Goal: Information Seeking & Learning: Learn about a topic

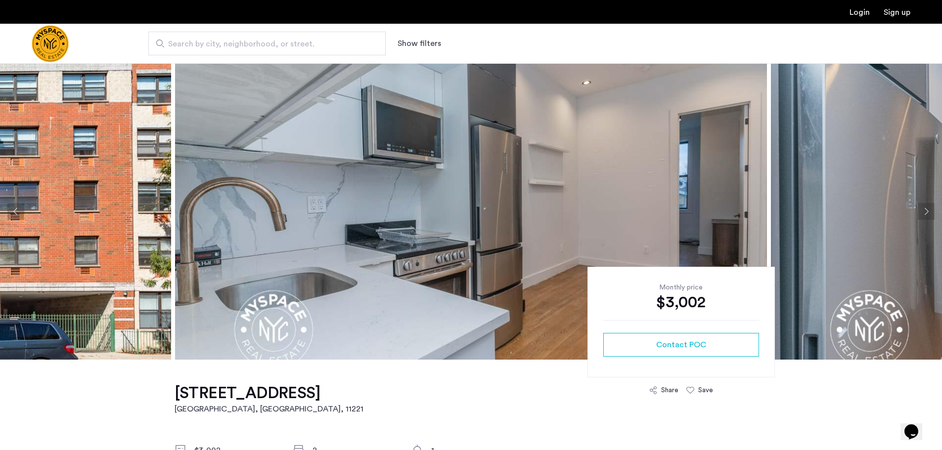
click at [927, 213] on button "Next apartment" at bounding box center [925, 211] width 17 height 17
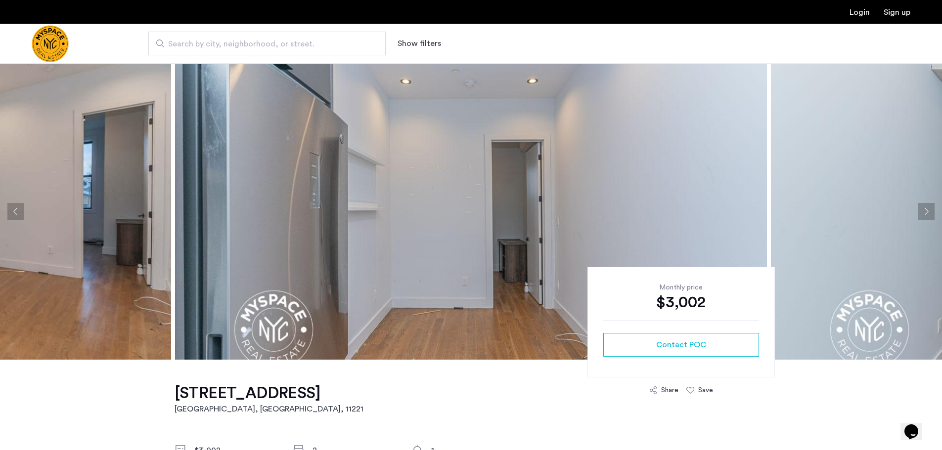
click at [927, 213] on button "Next apartment" at bounding box center [925, 211] width 17 height 17
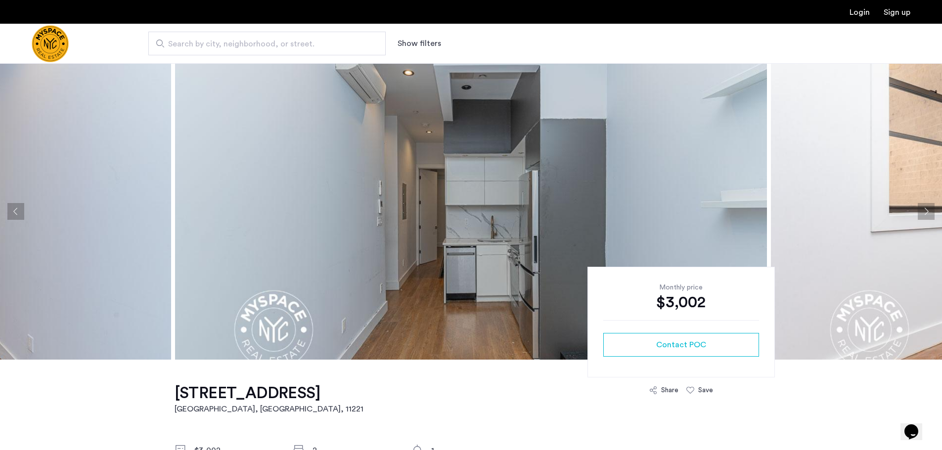
click at [927, 213] on button "Next apartment" at bounding box center [925, 211] width 17 height 17
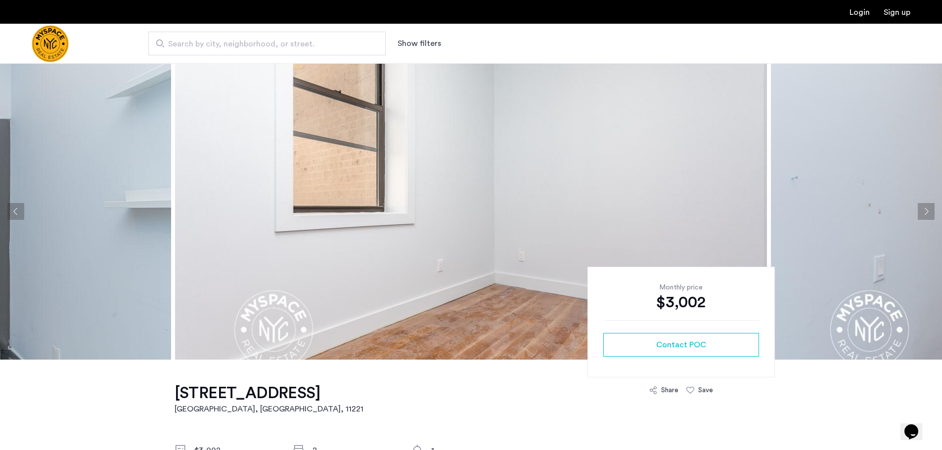
click at [927, 213] on button "Next apartment" at bounding box center [925, 211] width 17 height 17
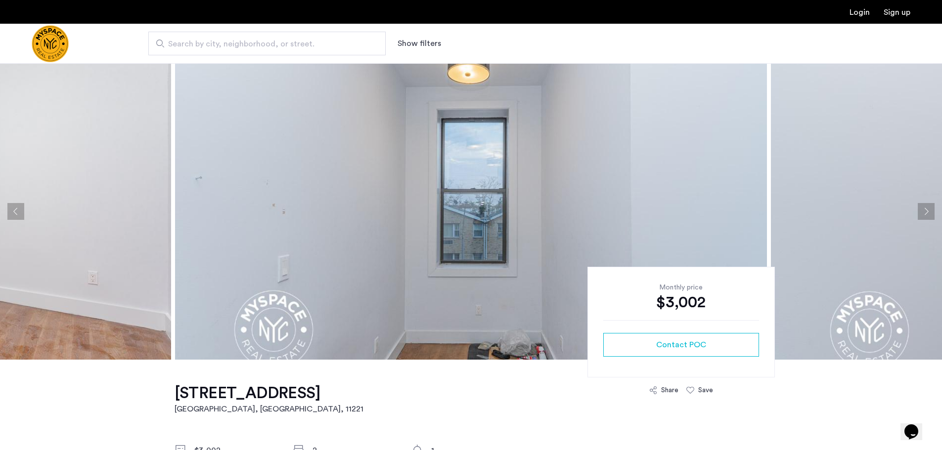
click at [927, 213] on button "Next apartment" at bounding box center [925, 211] width 17 height 17
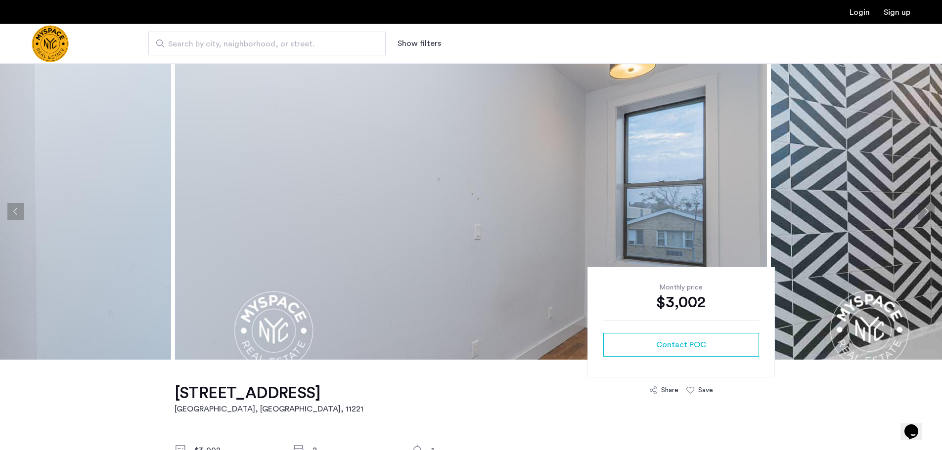
click at [927, 213] on button "Next apartment" at bounding box center [925, 211] width 17 height 17
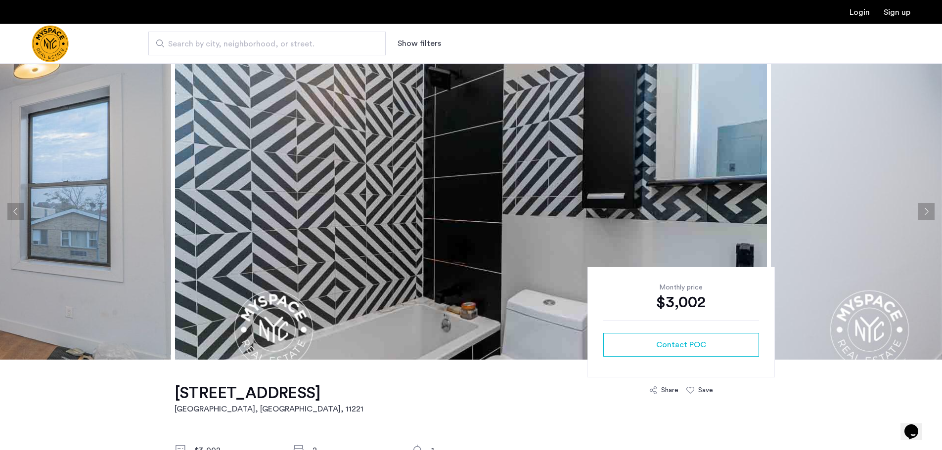
click at [927, 213] on button "Next apartment" at bounding box center [925, 211] width 17 height 17
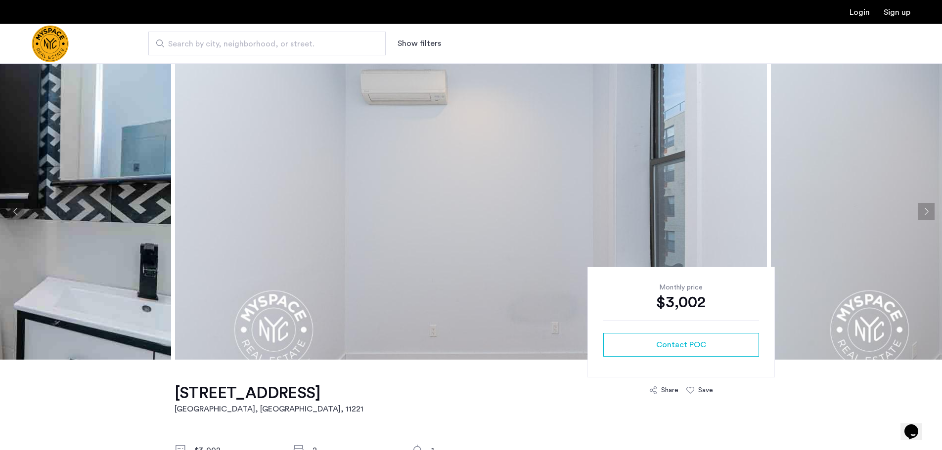
click at [927, 213] on button "Next apartment" at bounding box center [925, 211] width 17 height 17
